Goal: Navigation & Orientation: Find specific page/section

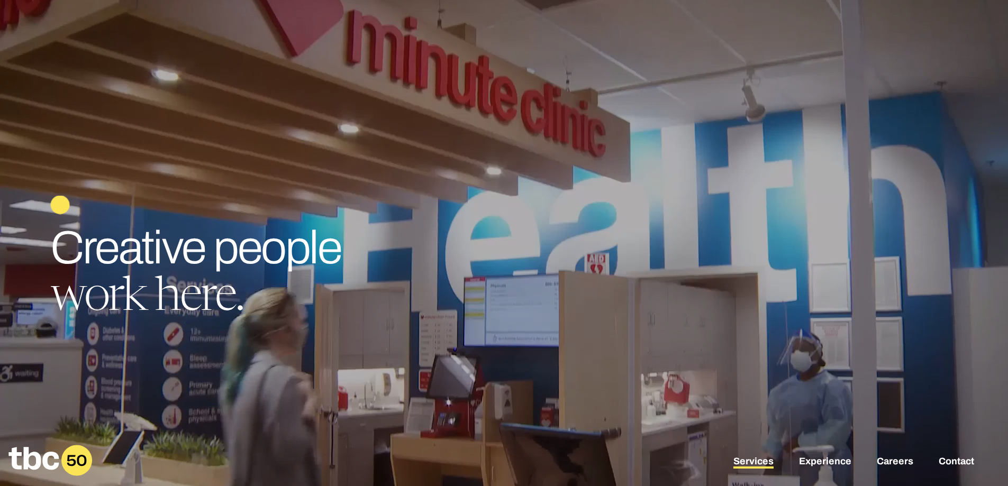
click at [747, 462] on link "Services" at bounding box center [753, 462] width 40 height 13
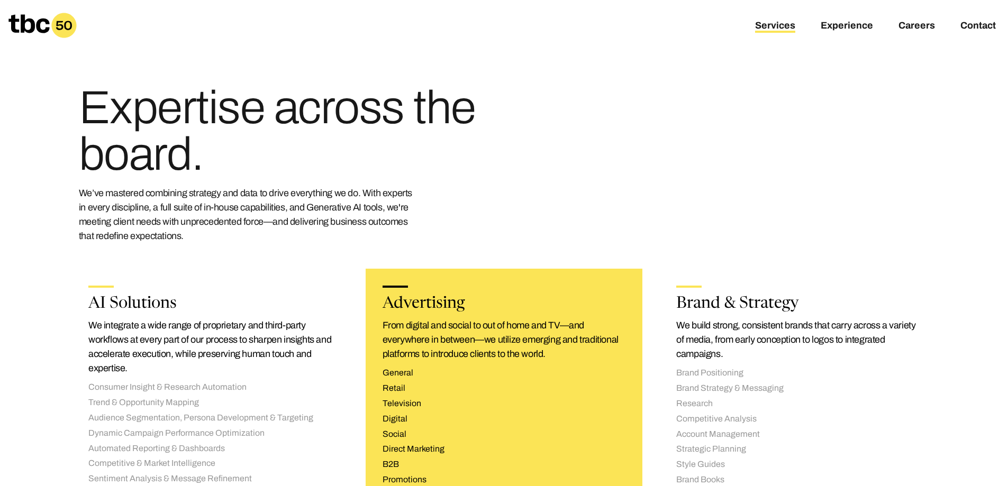
click at [547, 328] on p "From digital and social to out of home and TV—and everywhere in between—we util…" at bounding box center [504, 339] width 243 height 43
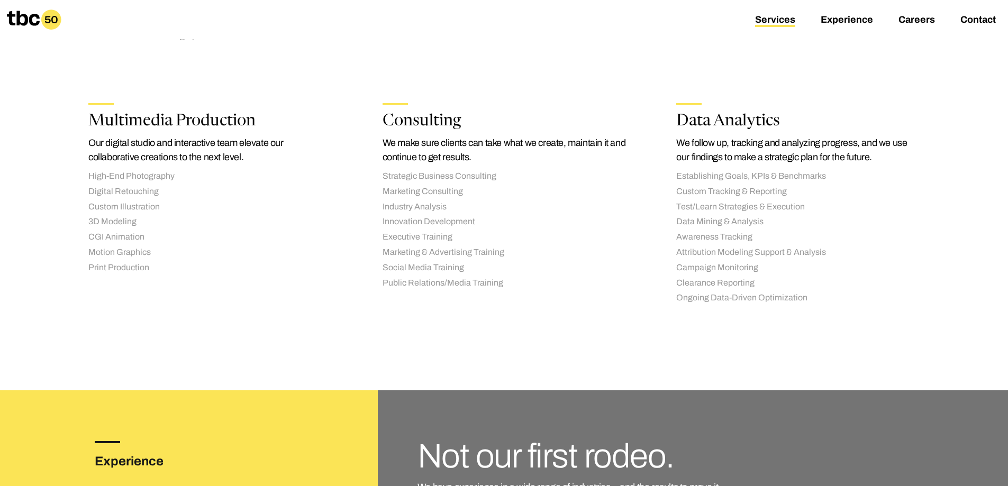
scroll to position [1376, 0]
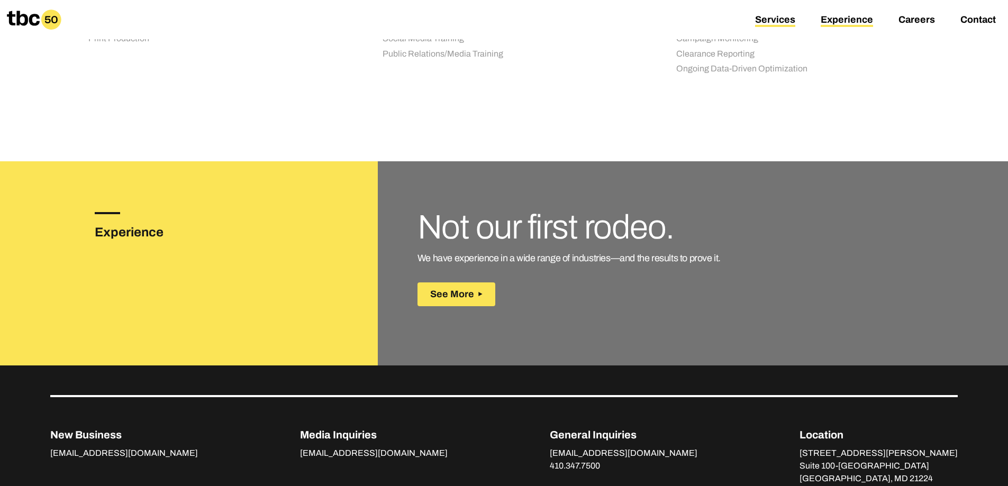
click at [843, 23] on link "Experience" at bounding box center [847, 20] width 52 height 13
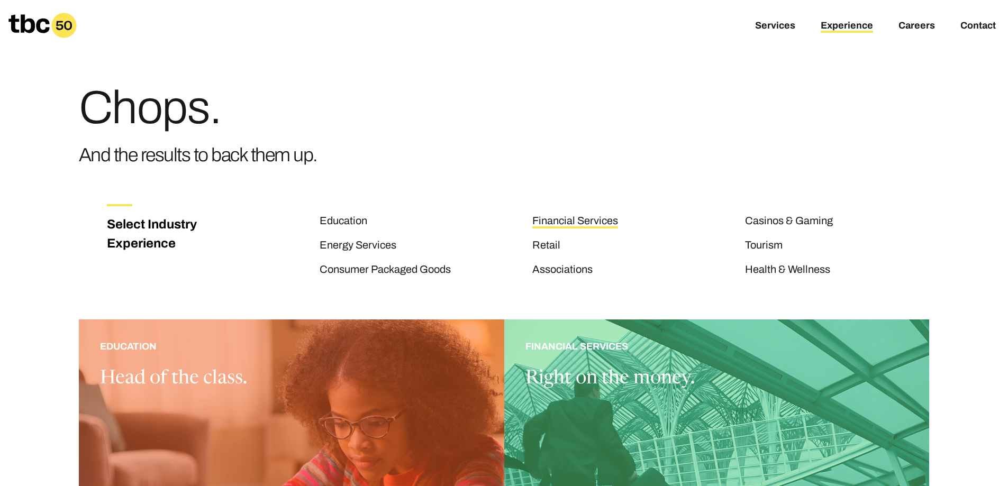
click at [584, 222] on link "Financial Services" at bounding box center [575, 222] width 86 height 14
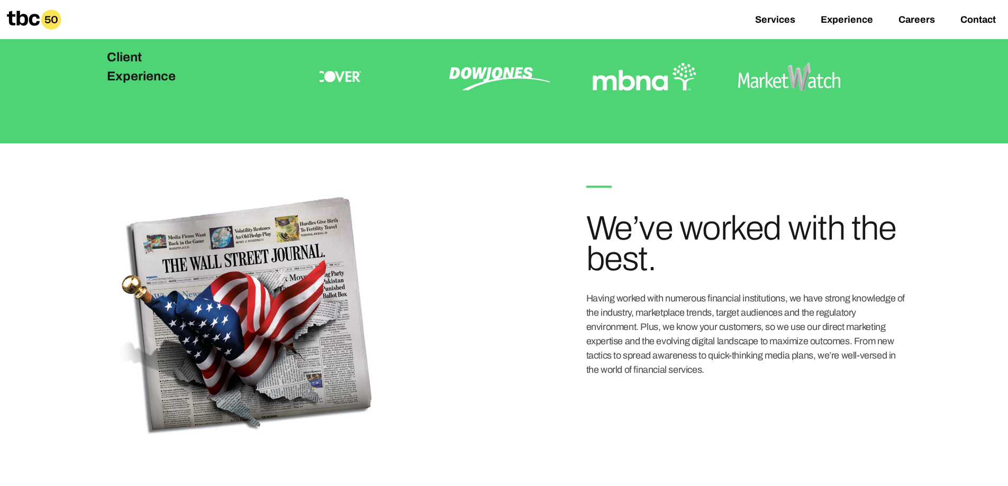
scroll to position [189, 0]
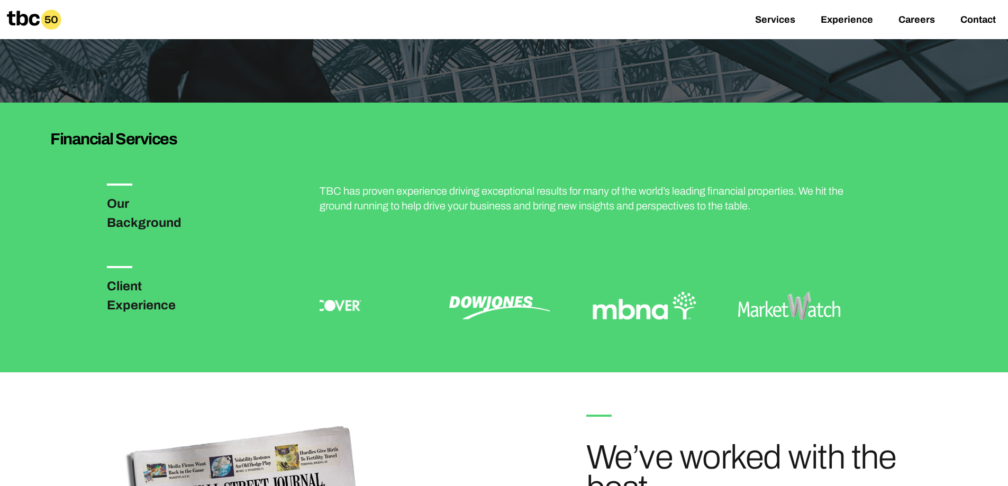
click at [635, 315] on img at bounding box center [644, 305] width 119 height 79
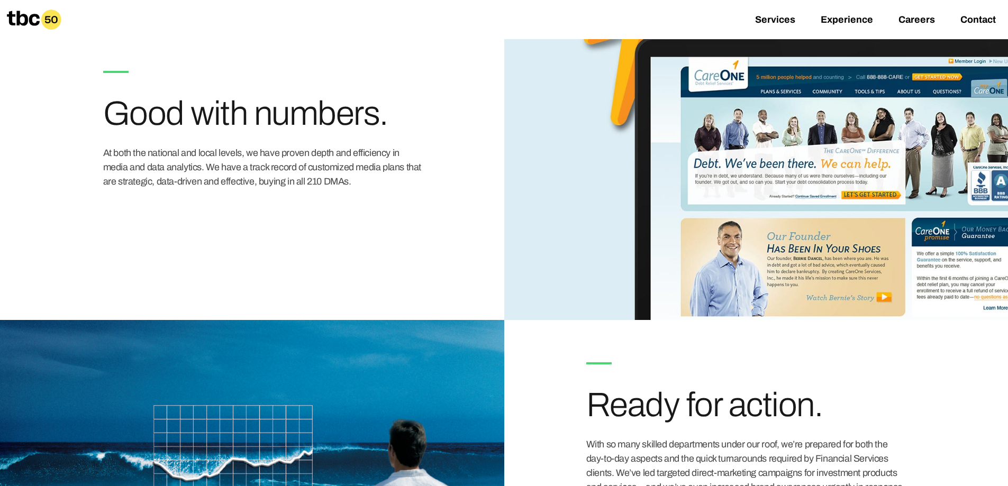
scroll to position [1793, 0]
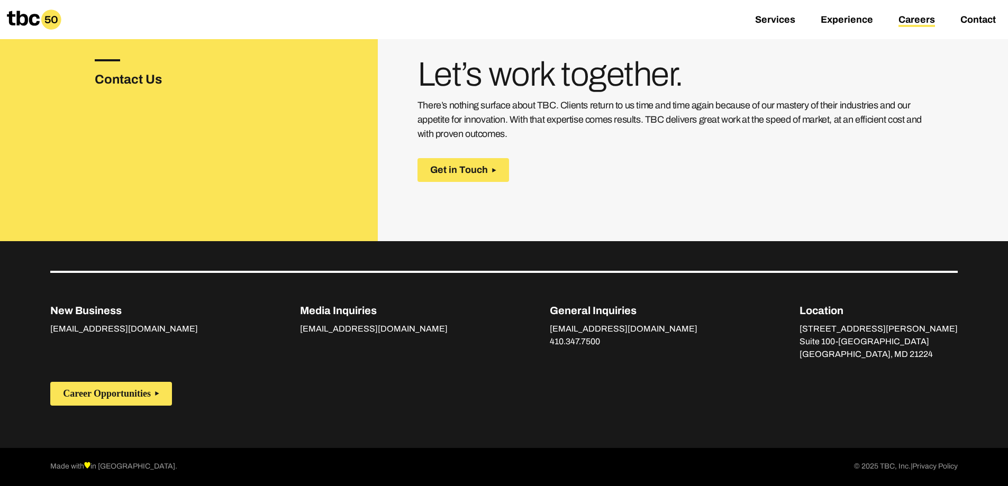
click at [910, 16] on link "Careers" at bounding box center [916, 20] width 37 height 13
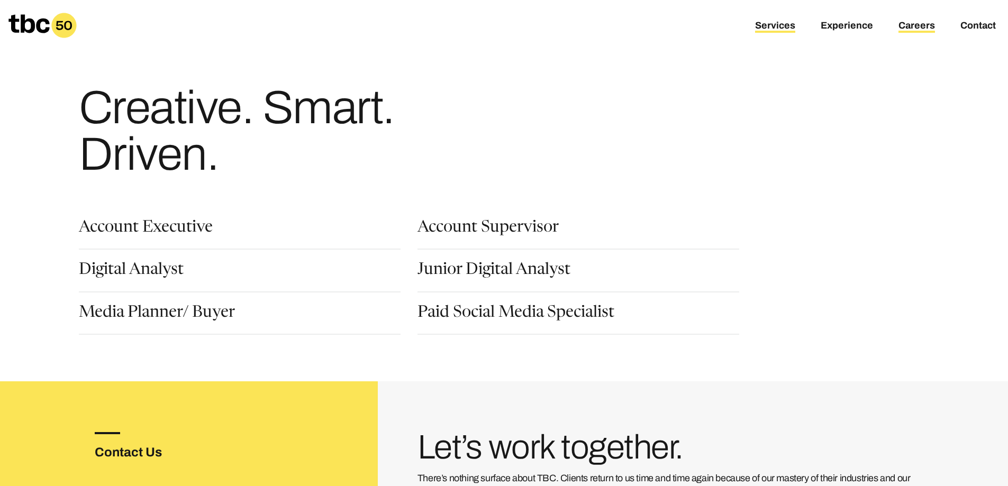
click at [776, 29] on link "Services" at bounding box center [775, 26] width 40 height 13
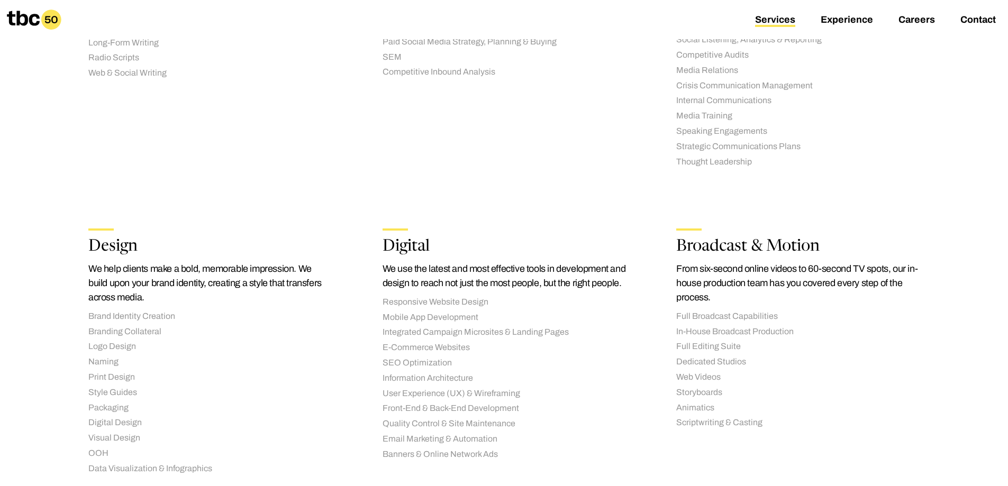
scroll to position [917, 0]
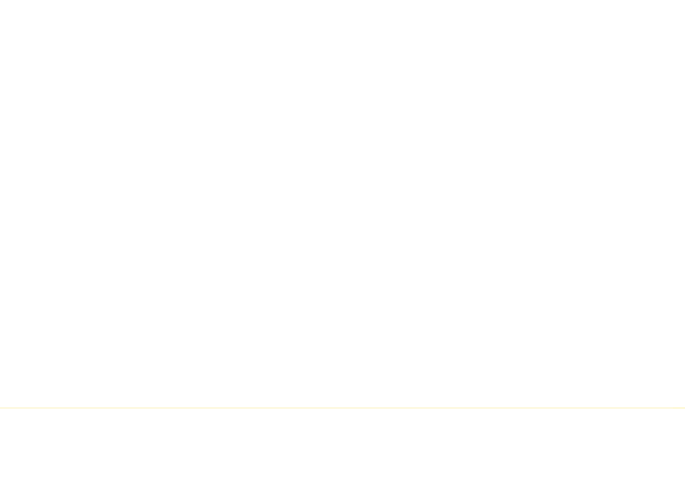
scroll to position [43, 0]
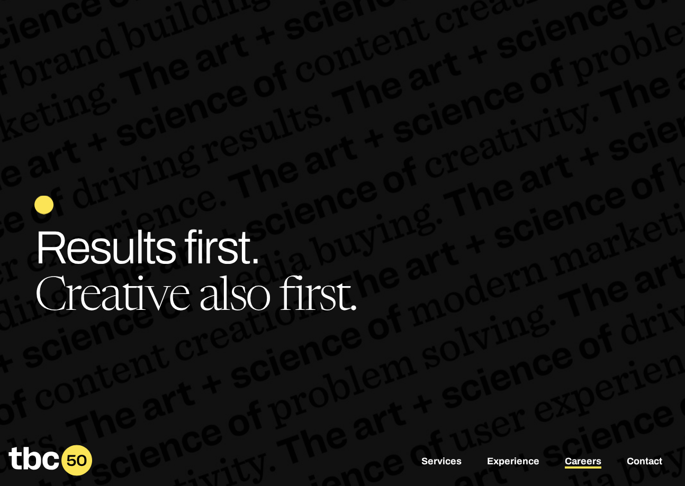
click at [597, 459] on link "Careers" at bounding box center [582, 462] width 37 height 13
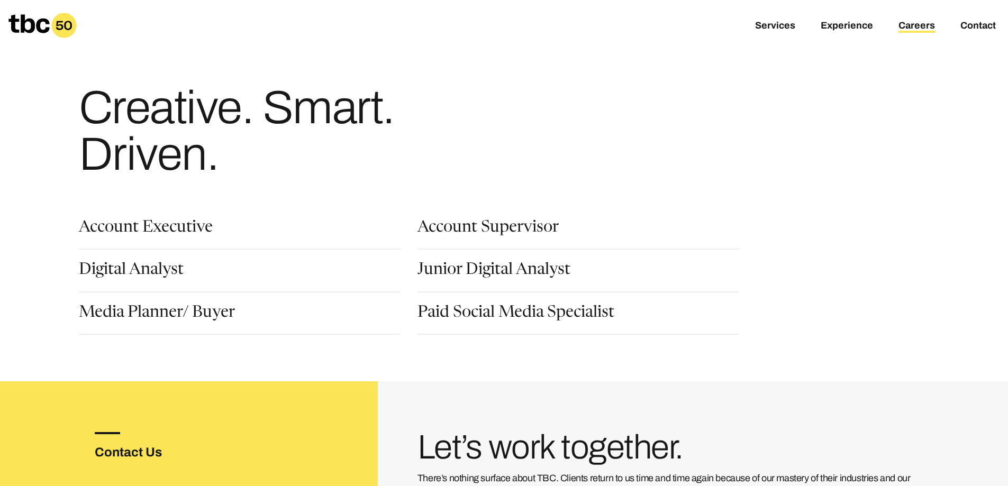
click at [684, 15] on div "Services Experience Careers Contact" at bounding box center [504, 25] width 1008 height 51
click at [684, 20] on div "Services Experience Careers Contact" at bounding box center [504, 25] width 1008 height 51
click at [684, 24] on link "Experience" at bounding box center [847, 26] width 52 height 13
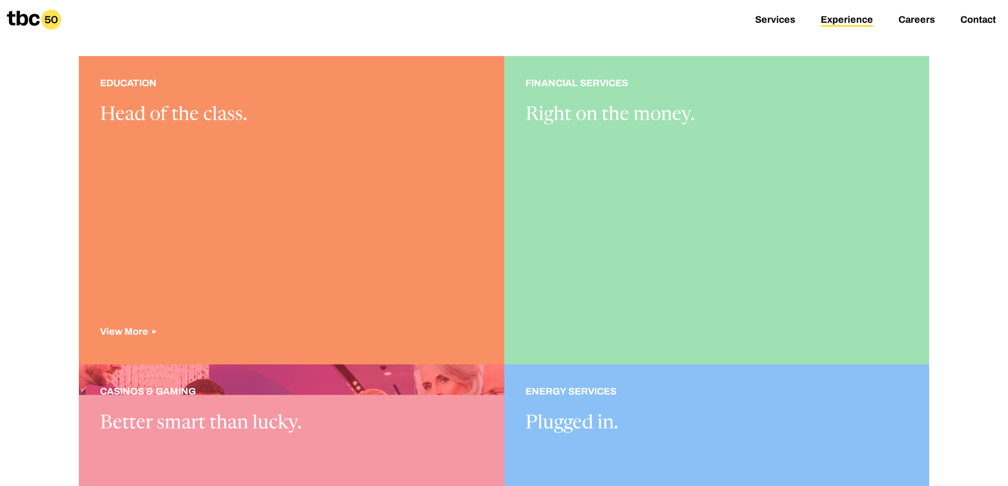
scroll to position [459, 0]
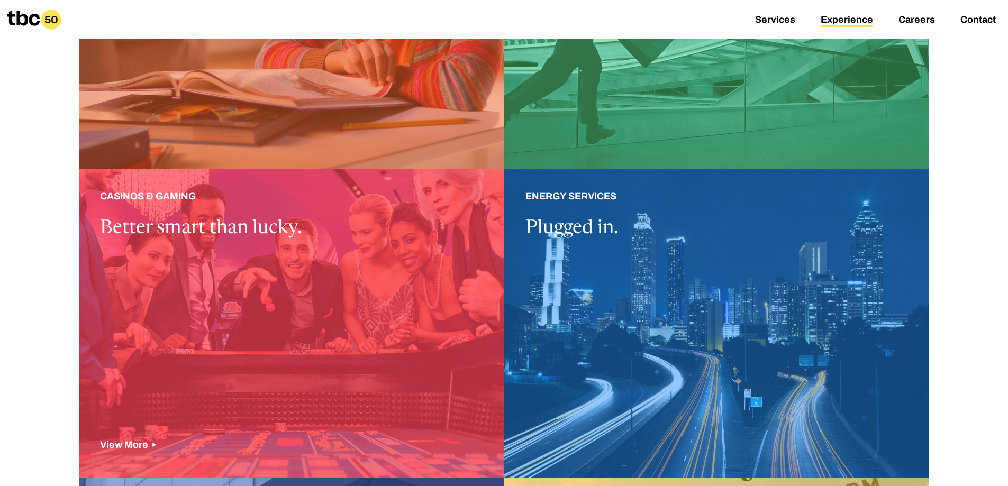
click at [278, 295] on div at bounding box center [291, 323] width 425 height 308
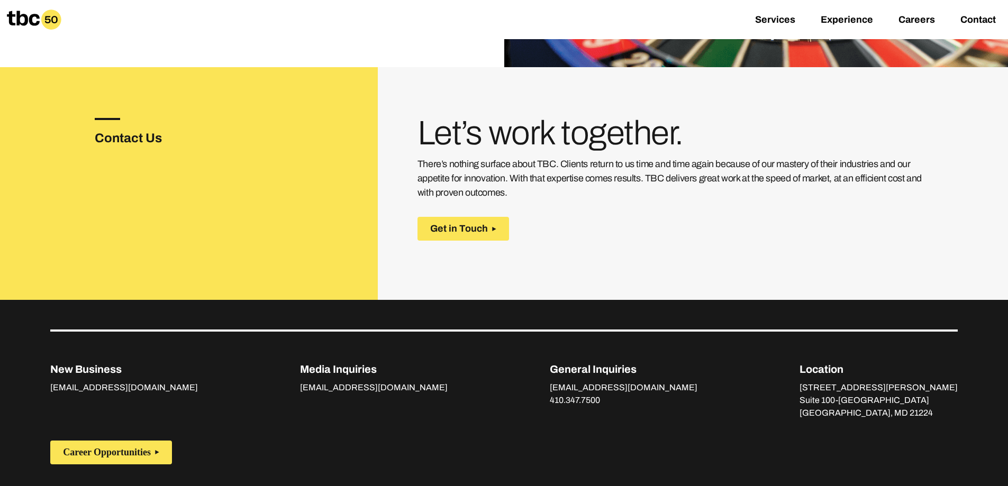
scroll to position [1734, 0]
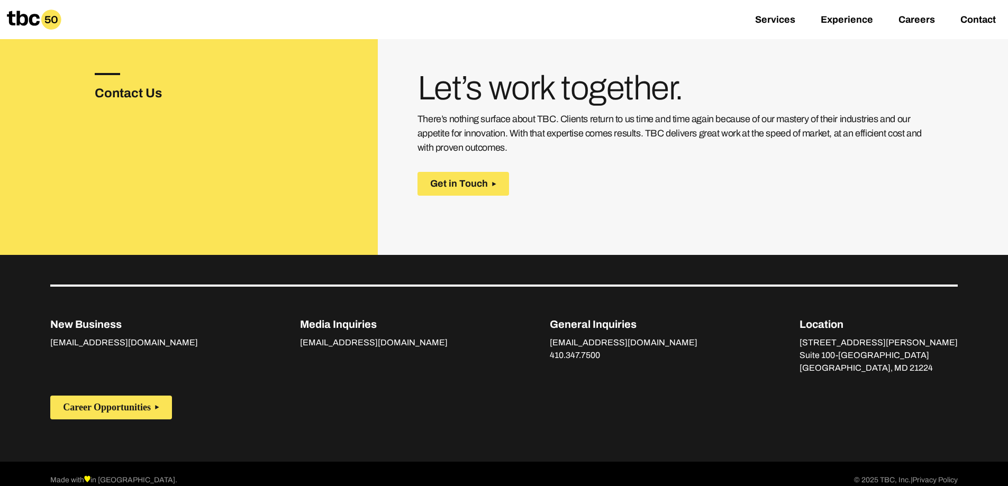
click at [489, 418] on div "Career Opportunities" at bounding box center [504, 422] width 1008 height 79
click at [684, 349] on p "Suite 100-[GEOGRAPHIC_DATA]" at bounding box center [878, 355] width 158 height 13
click at [537, 391] on div "Career Opportunities" at bounding box center [503, 401] width 907 height 37
